Goal: Check status: Check status

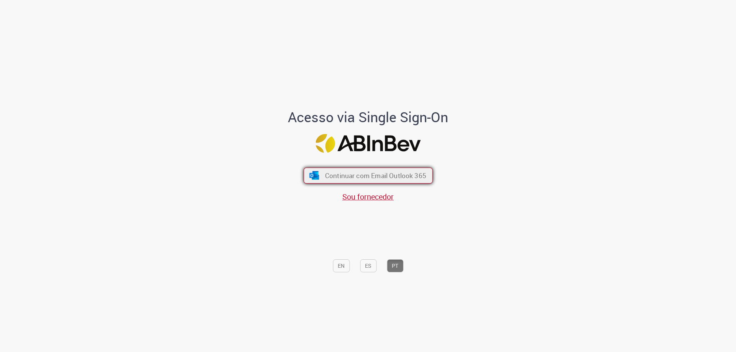
click at [402, 179] on span "Continuar com Email Outlook 365" at bounding box center [374, 175] width 101 height 9
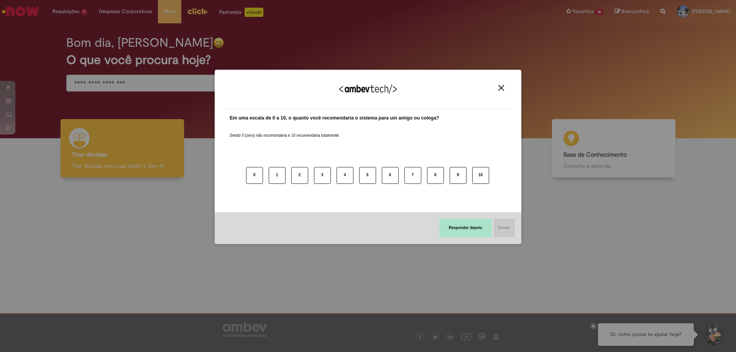
click at [463, 231] on button "Responder depois" at bounding box center [465, 228] width 52 height 18
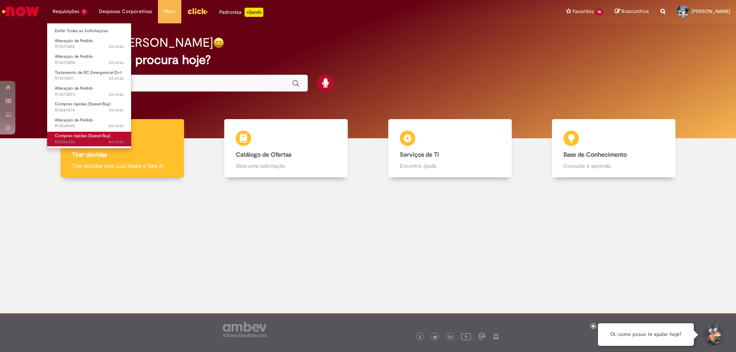
click at [87, 137] on span "Compras rápidas (Speed Buy)" at bounding box center [83, 136] width 56 height 6
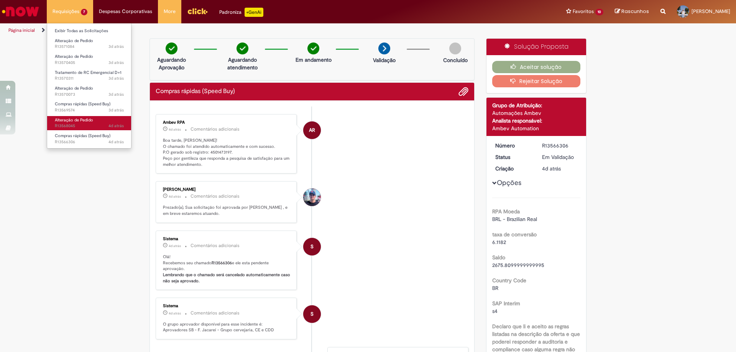
click at [92, 123] on link "Alteração de Pedido 4d atrás 4 dias atrás R13568045" at bounding box center [89, 123] width 84 height 14
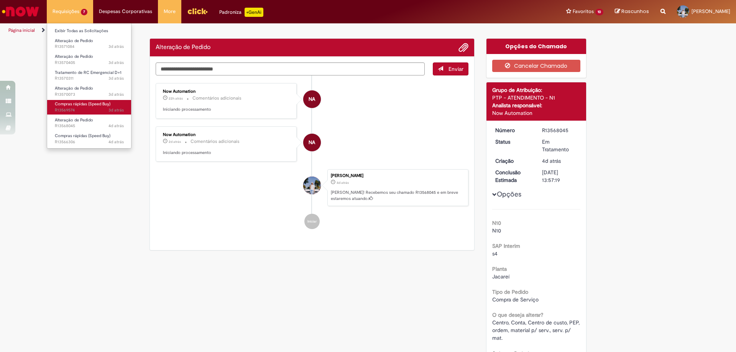
click at [88, 103] on span "Compras rápidas (Speed Buy)" at bounding box center [83, 104] width 56 height 6
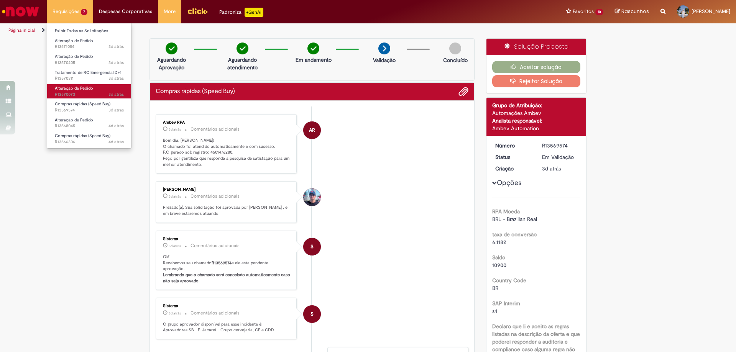
click at [77, 95] on span "3d atrás 3 dias atrás R13570073" at bounding box center [89, 95] width 69 height 6
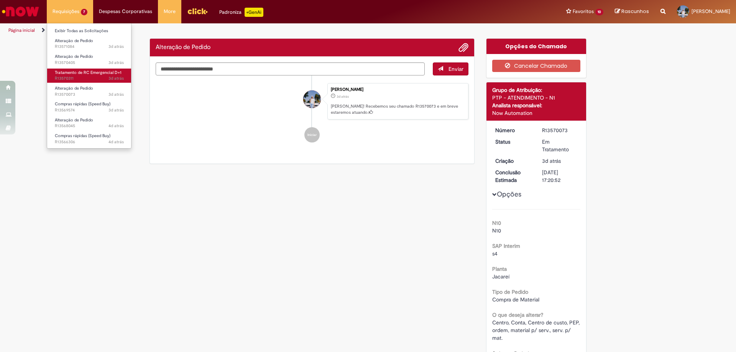
click at [75, 77] on span "3d atrás 3 dias atrás R13570311" at bounding box center [89, 78] width 69 height 6
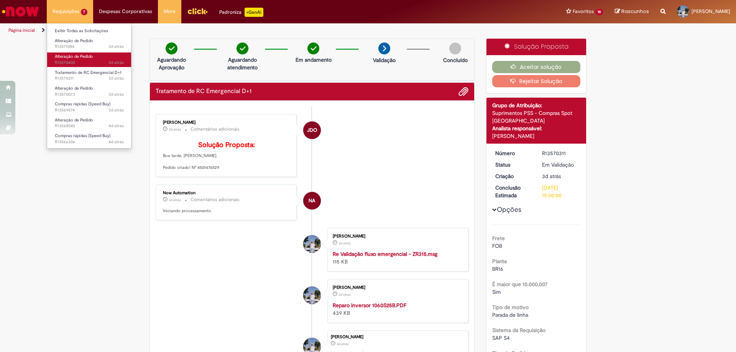
click at [75, 63] on span "3d atrás 3 dias atrás R13570405" at bounding box center [89, 63] width 69 height 6
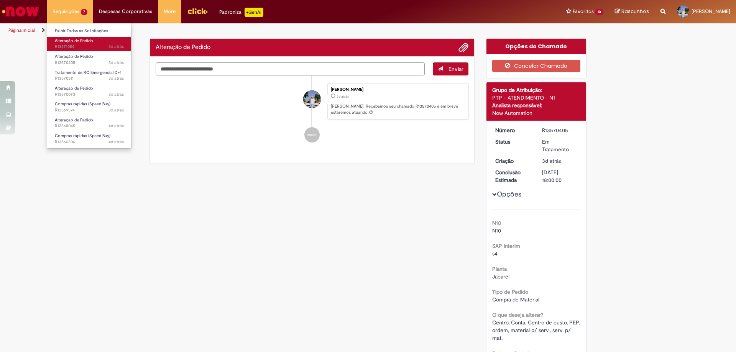
click at [69, 50] on link "Alteração de Pedido 3d atrás 3 dias atrás R13571084" at bounding box center [89, 44] width 84 height 14
